Goal: Information Seeking & Learning: Learn about a topic

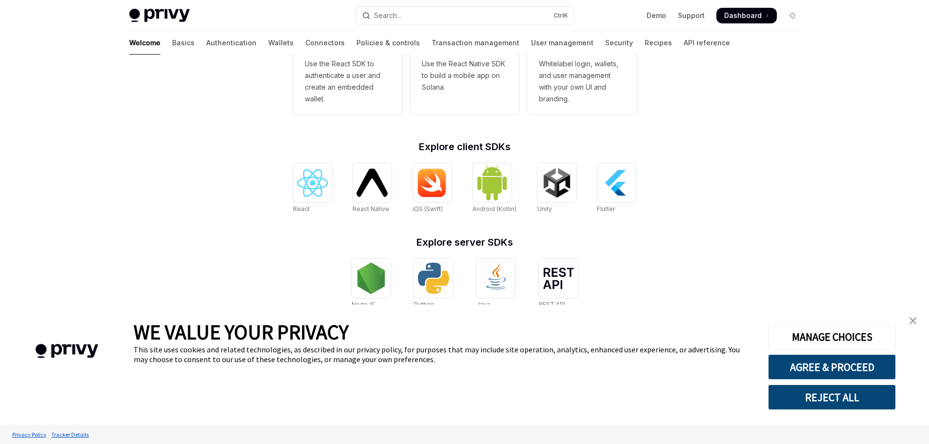
scroll to position [331, 0]
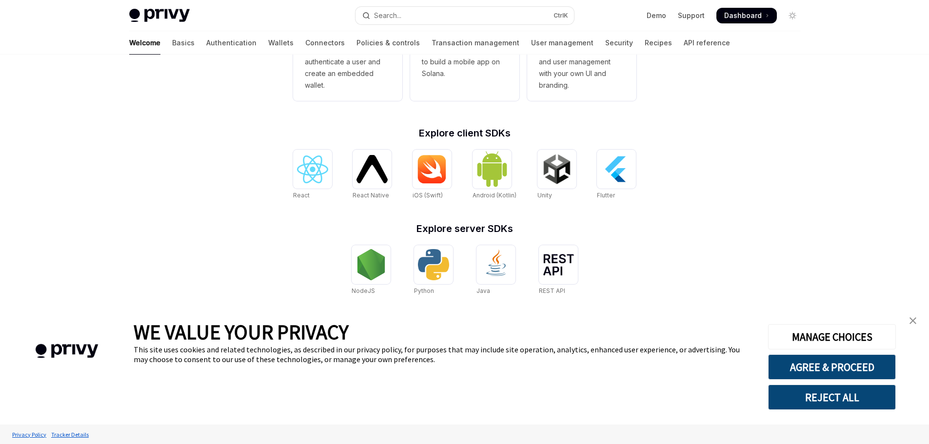
click at [910, 321] on img "close banner" at bounding box center [913, 321] width 7 height 7
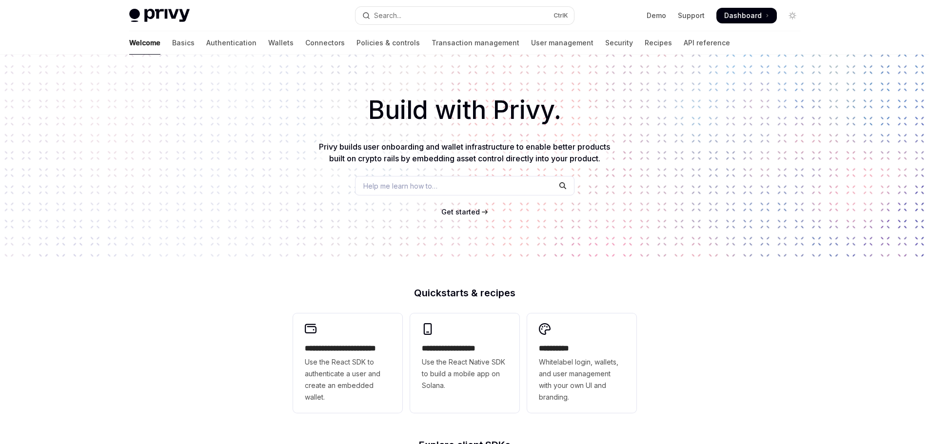
scroll to position [0, 0]
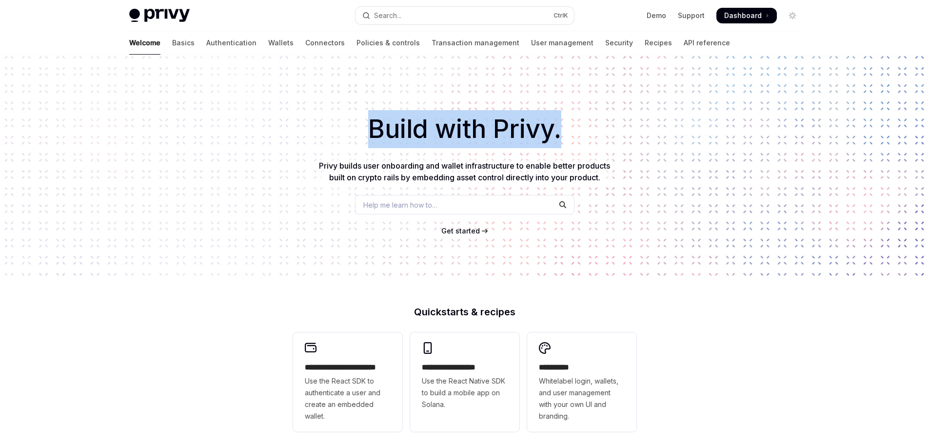
drag, startPoint x: 370, startPoint y: 123, endPoint x: 647, endPoint y: 141, distance: 278.2
click at [647, 141] on h1 "Build with Privy." at bounding box center [465, 129] width 898 height 38
click at [268, 43] on link "Wallets" at bounding box center [280, 42] width 25 height 23
type textarea "*"
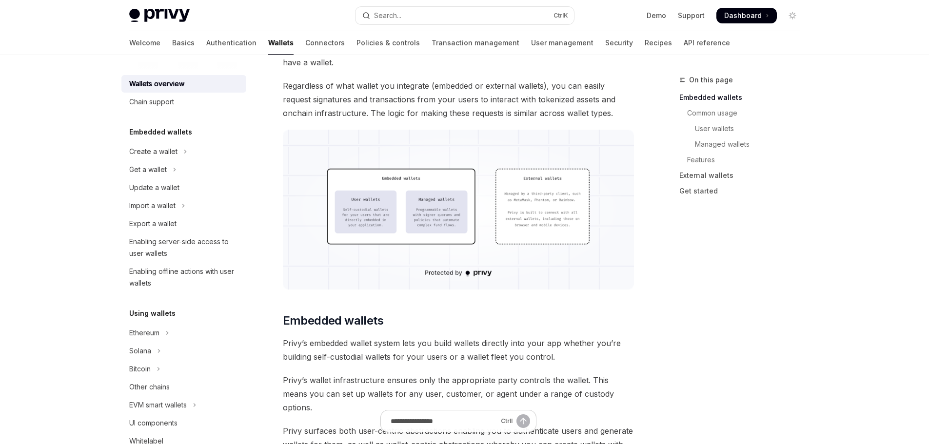
scroll to position [293, 0]
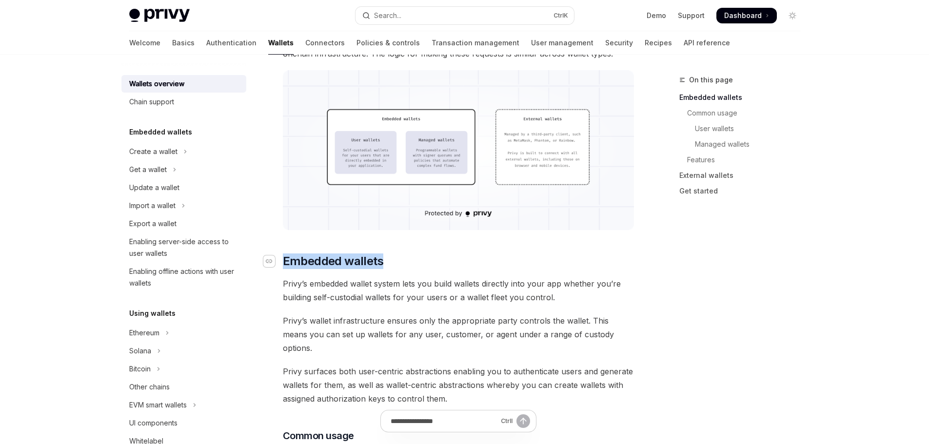
drag, startPoint x: 406, startPoint y: 265, endPoint x: 273, endPoint y: 264, distance: 133.2
click at [283, 264] on h2 "​ Embedded wallets" at bounding box center [459, 262] width 352 height 16
click at [725, 316] on div "On this page Embedded wallets Common usage User wallets Managed wallets Feature…" at bounding box center [734, 259] width 148 height 370
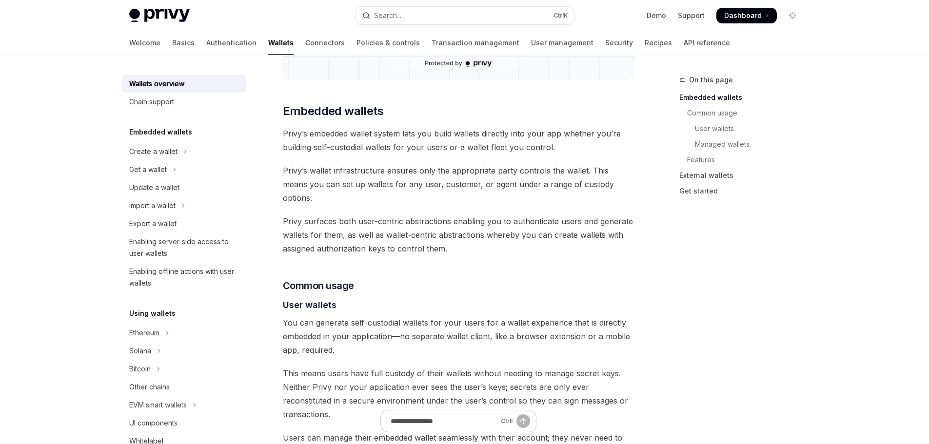
scroll to position [439, 0]
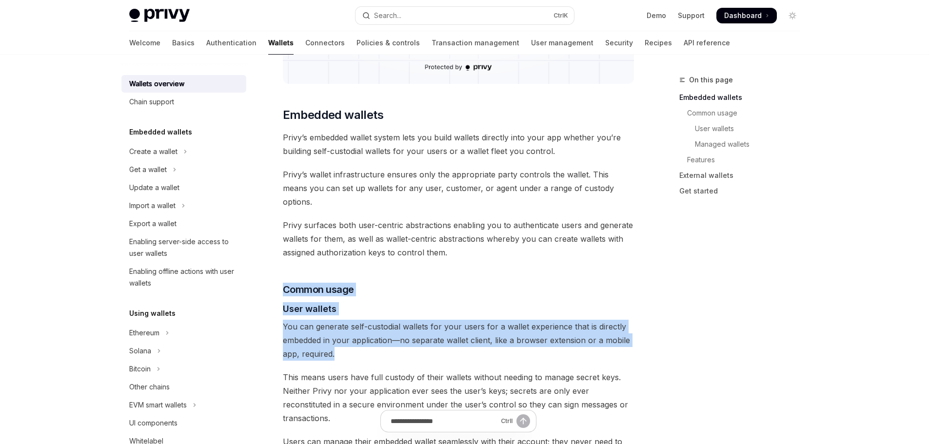
drag, startPoint x: 468, startPoint y: 246, endPoint x: 468, endPoint y: 335, distance: 89.3
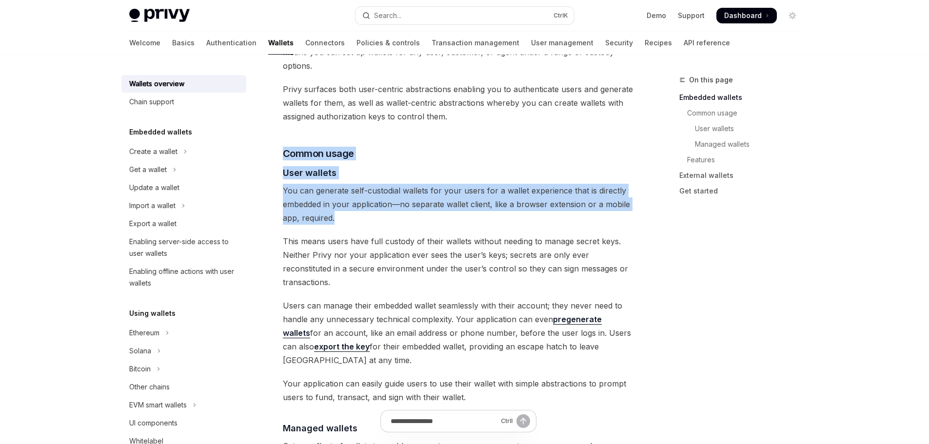
scroll to position [585, 0]
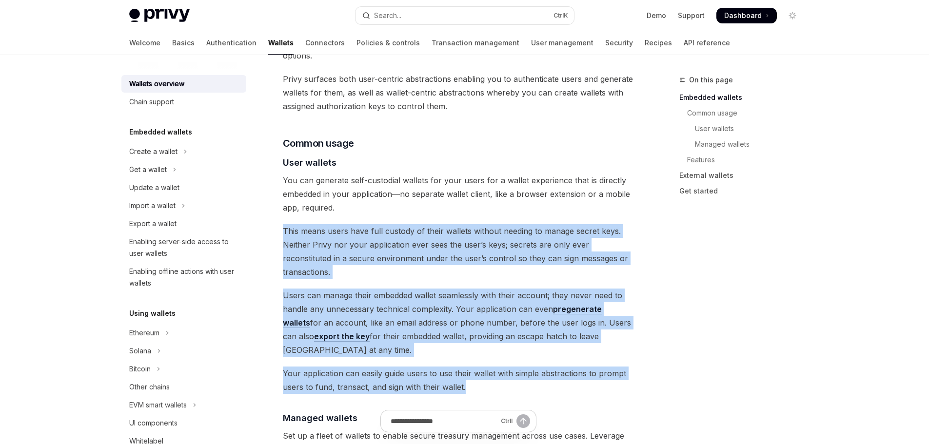
drag, startPoint x: 285, startPoint y: 217, endPoint x: 603, endPoint y: 347, distance: 344.1
click at [603, 347] on div "Privy builds wallet infrastructure that empowers users and applications to tran…" at bounding box center [459, 399] width 352 height 1723
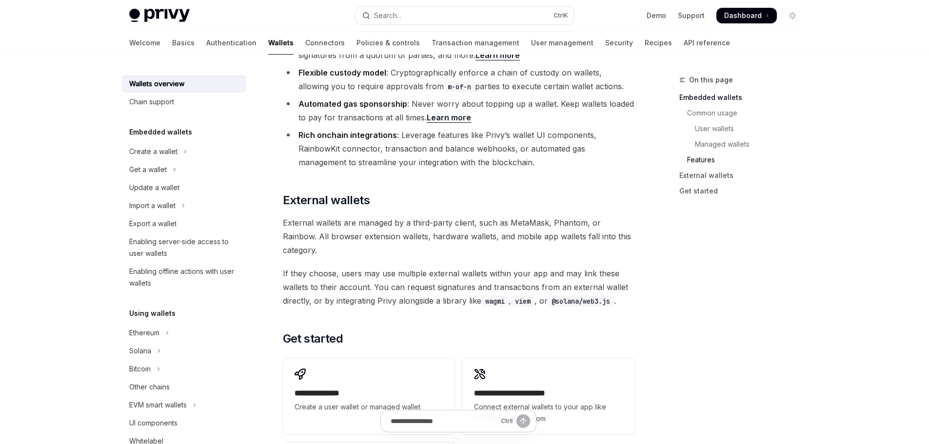
scroll to position [1317, 0]
